Goal: Transaction & Acquisition: Purchase product/service

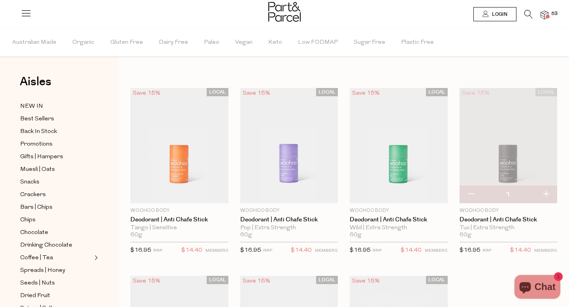
click at [351, 16] on img at bounding box center [544, 15] width 8 height 9
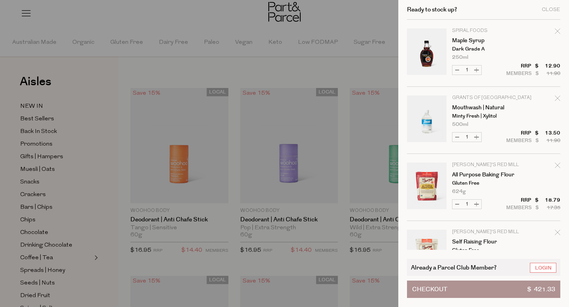
click at [351, 216] on div "Ready to stock up? Close Image Product Total Qty Spiral Foods Maple Syrup Dark …" at bounding box center [483, 153] width 171 height 307
click at [351, 233] on icon "Remove Self Raising Flour" at bounding box center [557, 233] width 6 height 6
type input "Add Membership"
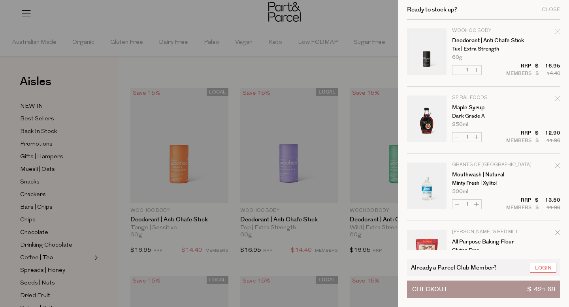
click at [351, 199] on div "Ready to stock up? Close Image Product Total Qty Woohoo Body Deodorant | Anti C…" at bounding box center [483, 153] width 171 height 307
click at [351, 233] on icon "Remove All Purpose Baking Flour" at bounding box center [557, 233] width 6 height 6
type input "Add Membership"
click at [351, 239] on div "Ready to stock up? Close Image Product Total Qty Woohoo Body Deodorant | Anti C…" at bounding box center [483, 153] width 171 height 307
click at [351, 7] on div "Close" at bounding box center [550, 9] width 19 height 5
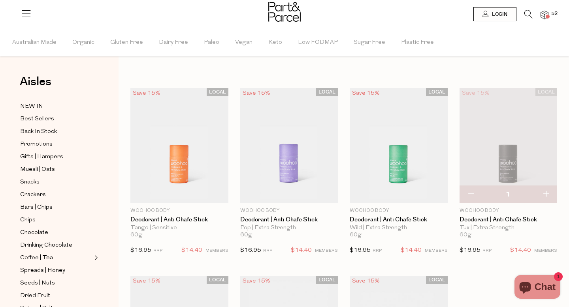
click at [351, 15] on span at bounding box center [547, 17] width 4 height 4
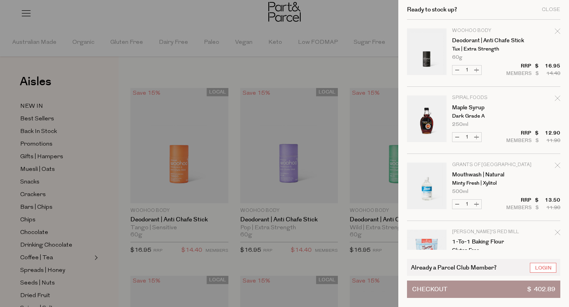
click at [351, 32] on icon "Remove Deodorant | Anti Chafe Stick" at bounding box center [557, 31] width 6 height 6
type input "Add Membership"
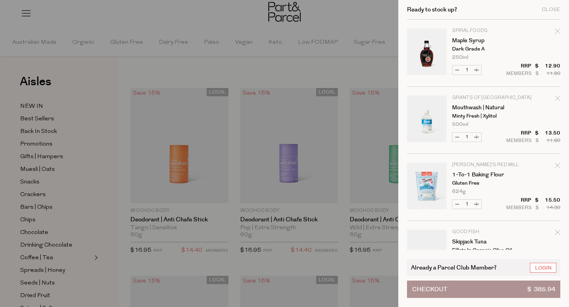
click at [351, 93] on div "Ready to stock up? Close Image Product Total Qty Spiral Foods Maple Syrup Dark …" at bounding box center [483, 153] width 171 height 307
click at [351, 241] on div "Ready to stock up? Close Image Product Total Qty Spiral Foods Maple Syrup Dark …" at bounding box center [483, 153] width 171 height 307
click at [351, 13] on div at bounding box center [284, 153] width 569 height 307
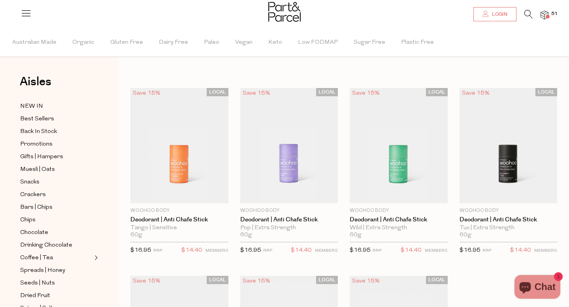
click at [351, 14] on span "Login" at bounding box center [498, 14] width 17 height 7
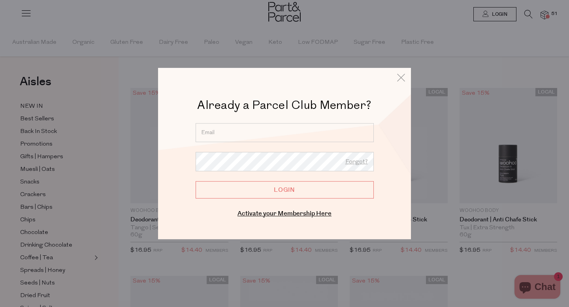
click at [259, 133] on input "email" at bounding box center [284, 132] width 178 height 19
type input "elyserobgreen@gmail.com"
click at [278, 189] on input "Login" at bounding box center [284, 189] width 178 height 17
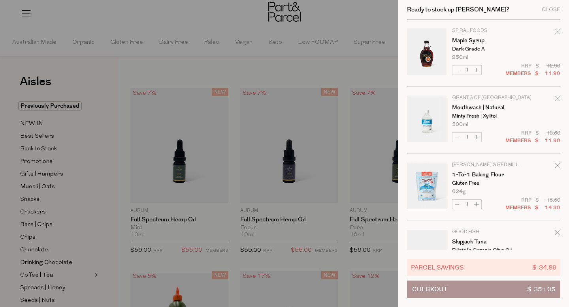
click at [404, 156] on div "Ready to stock up Elyse? Close Image Product Total Qty Spiral Foods Maple Syrup…" at bounding box center [483, 153] width 171 height 307
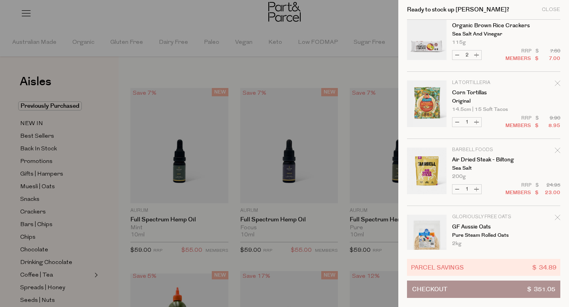
scroll to position [1764, 0]
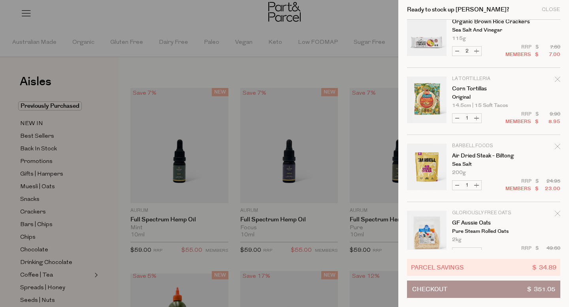
click at [555, 146] on icon "Remove Air Dried Steak - Biltong" at bounding box center [556, 146] width 5 height 5
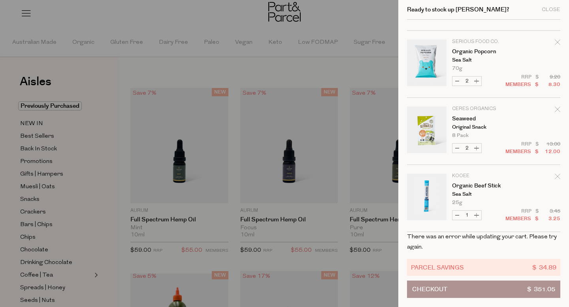
scroll to position [2005, 0]
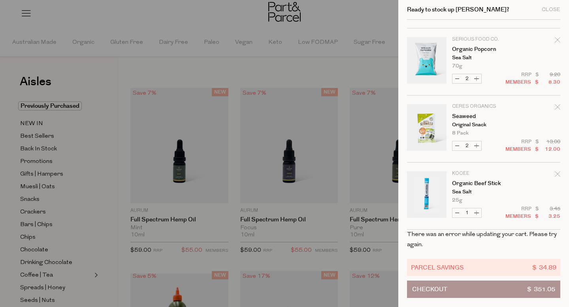
click at [557, 175] on icon "Remove Organic Beef Stick" at bounding box center [557, 174] width 6 height 6
click at [554, 175] on icon "Remove Organic Beef Stick" at bounding box center [557, 174] width 6 height 6
click at [350, 25] on div at bounding box center [284, 153] width 569 height 307
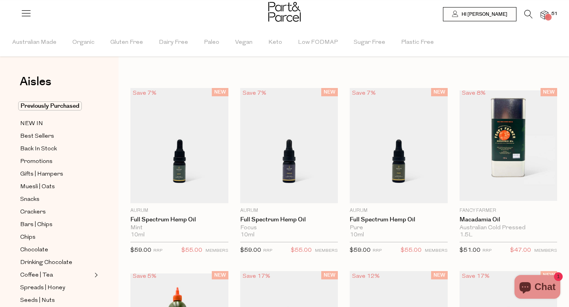
click at [546, 16] on span at bounding box center [547, 17] width 4 height 4
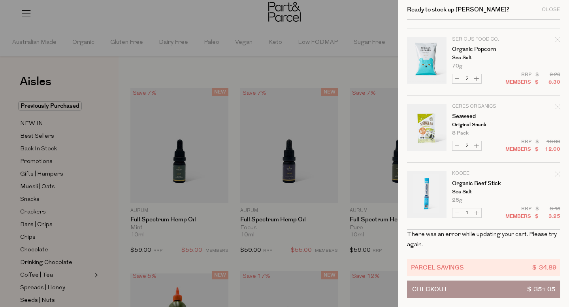
click at [554, 175] on icon "Remove Organic Beef Stick" at bounding box center [557, 174] width 6 height 6
click at [332, 19] on div at bounding box center [284, 153] width 569 height 307
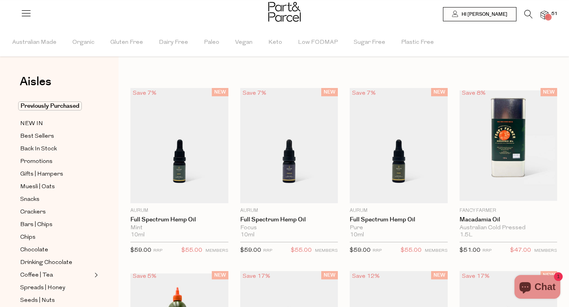
click at [527, 14] on icon at bounding box center [528, 14] width 8 height 9
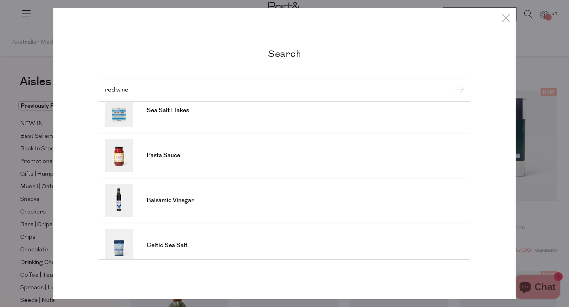
scroll to position [245, 0]
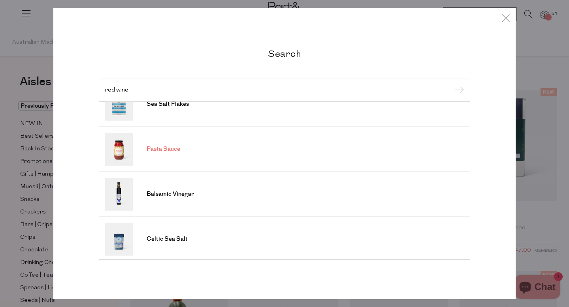
type input "red wine"
click at [176, 150] on span "Pasta Sauce" at bounding box center [163, 149] width 34 height 8
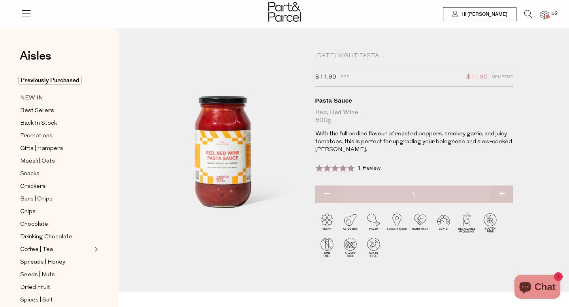
click at [543, 16] on img at bounding box center [544, 15] width 8 height 9
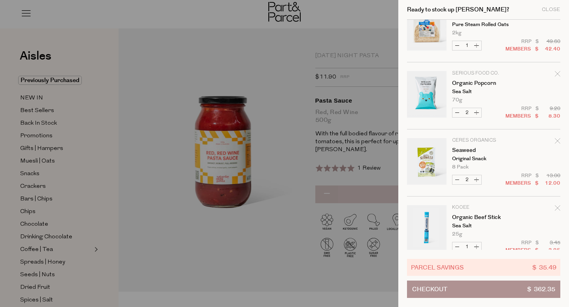
scroll to position [2052, 0]
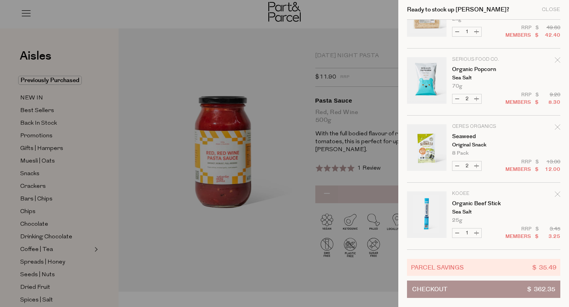
click at [556, 194] on icon "Remove Organic Beef Stick" at bounding box center [556, 194] width 5 height 5
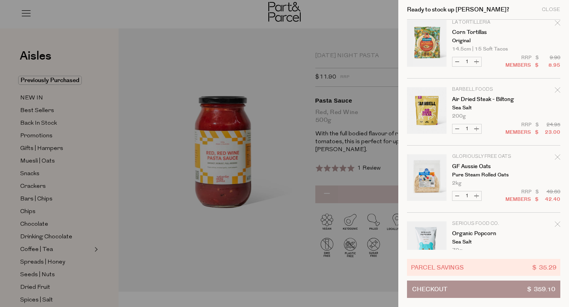
scroll to position [1886, 0]
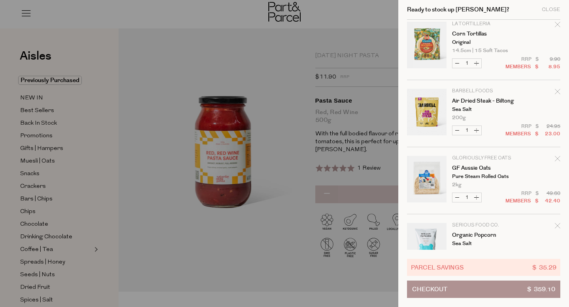
click at [555, 92] on icon "Remove Air Dried Steak - Biltong" at bounding box center [556, 91] width 5 height 5
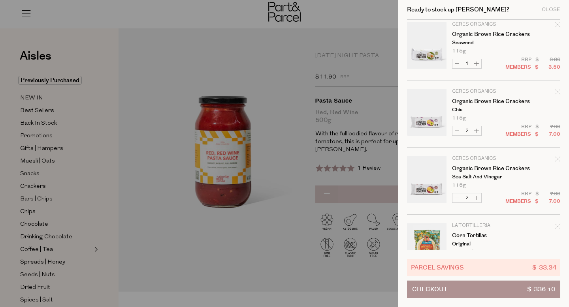
scroll to position [1684, 0]
click at [556, 97] on div "Remove Organic Brown Rice Crackers" at bounding box center [557, 94] width 6 height 11
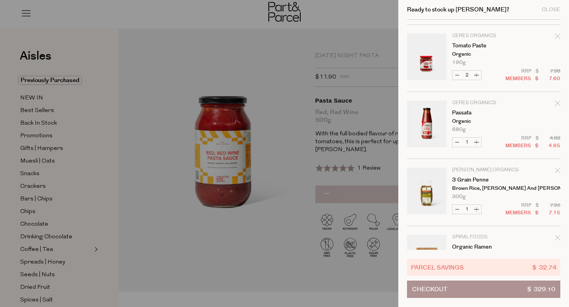
scroll to position [904, 0]
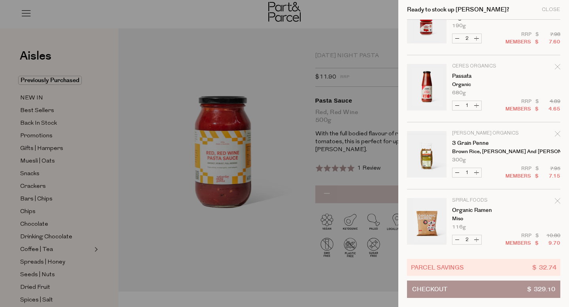
click at [563, 143] on div "Ready to stock up Elyse? Close Image Product Total Qty Saturday Night Pasta Pas…" at bounding box center [483, 153] width 171 height 307
click at [402, 164] on div "Ready to stock up Elyse? Close Image Product Total Qty Saturday Night Pasta Pas…" at bounding box center [483, 153] width 171 height 307
click at [562, 210] on div "Ready to stock up Elyse? Close Image Product Total Qty Saturday Night Pasta Pas…" at bounding box center [483, 153] width 171 height 307
click at [404, 271] on div "Ready to stock up Elyse? Close Image Product Total Qty Saturday Night Pasta Pas…" at bounding box center [483, 153] width 171 height 307
click at [509, 64] on p "Ceres Organics" at bounding box center [482, 66] width 61 height 5
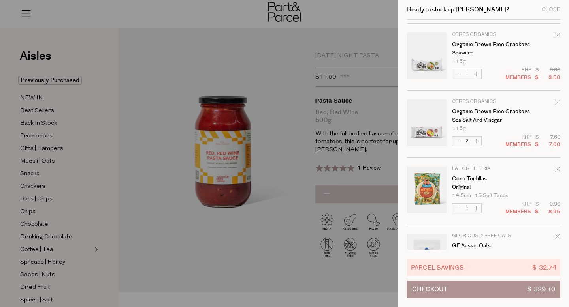
scroll to position [1672, 0]
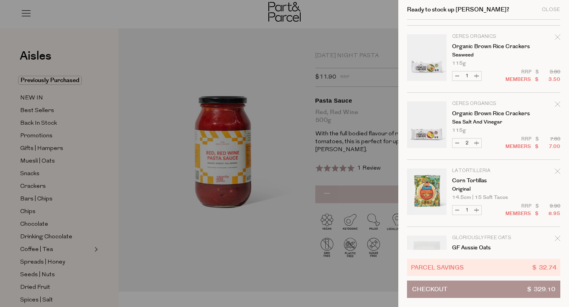
click at [557, 102] on icon "Remove Organic Brown Rice Crackers" at bounding box center [557, 104] width 6 height 6
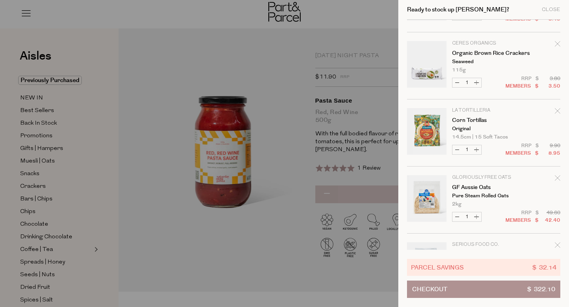
scroll to position [1657, 0]
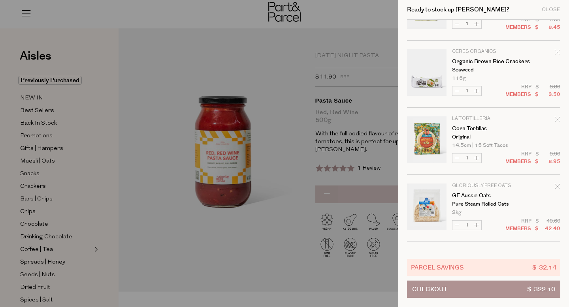
click at [556, 53] on icon "Remove Organic Brown Rice Crackers" at bounding box center [556, 51] width 5 height 5
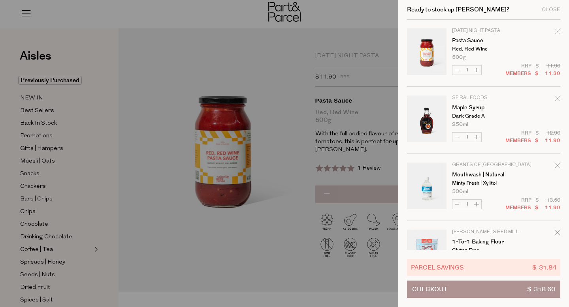
click at [556, 166] on icon "Remove Mouthwash | Natural" at bounding box center [556, 165] width 5 height 5
click at [522, 96] on td "Spiral Foods Maple Syrup Dark Grade A 250ml Only 8 Available" at bounding box center [506, 112] width 108 height 32
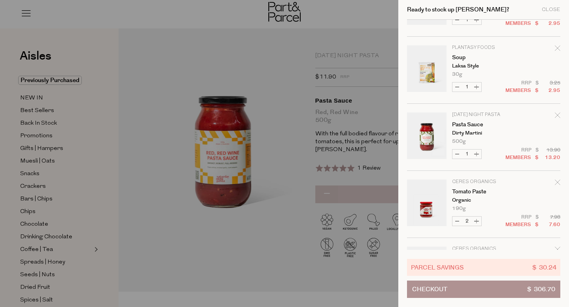
scroll to position [408, 0]
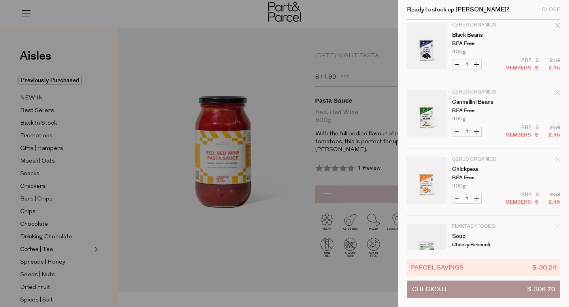
click at [327, 15] on div at bounding box center [284, 153] width 569 height 307
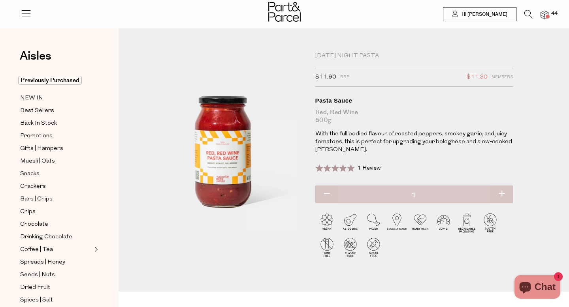
click at [526, 13] on icon at bounding box center [528, 14] width 8 height 9
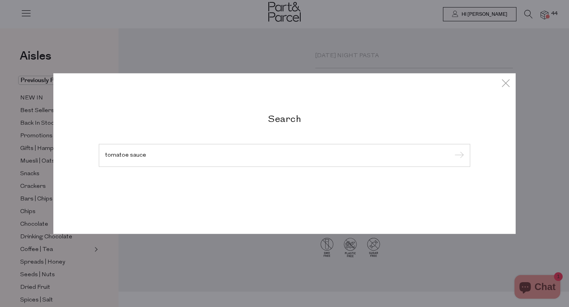
type input "tomatoe sauce"
click at [452, 150] on input "submit" at bounding box center [458, 156] width 12 height 12
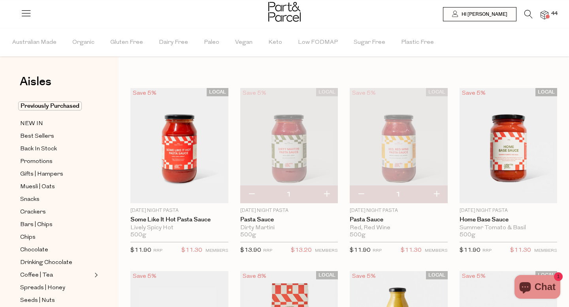
click at [528, 16] on icon at bounding box center [528, 14] width 8 height 9
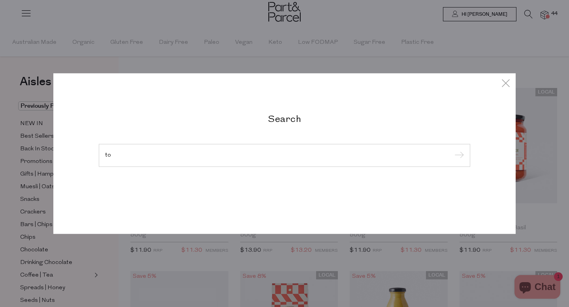
type input "t"
type input "sauce"
click at [452, 150] on input "submit" at bounding box center [458, 156] width 12 height 12
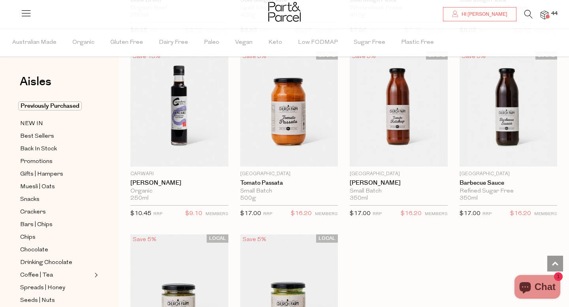
scroll to position [2104, 0]
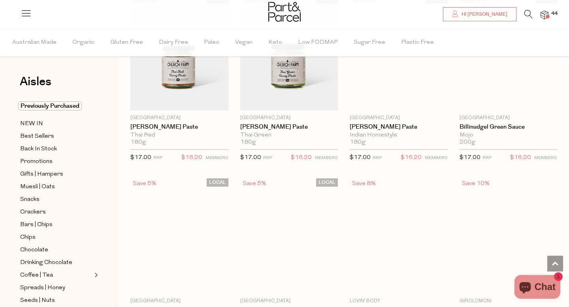
scroll to position [2338, 0]
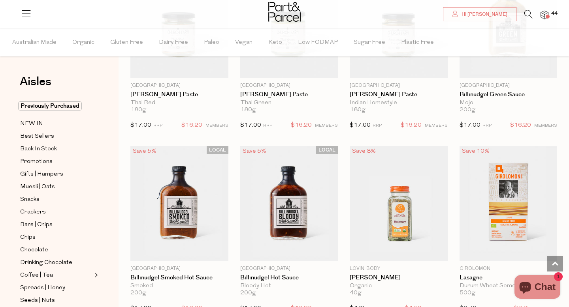
type input "4"
type input "2"
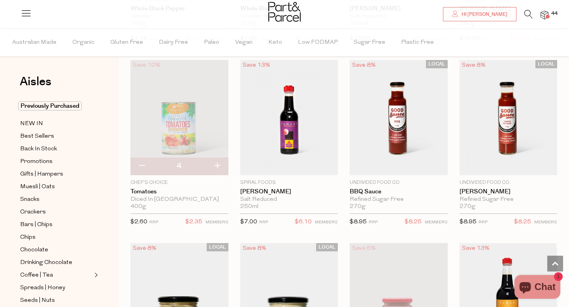
scroll to position [4075, 0]
